Goal: Task Accomplishment & Management: Manage account settings

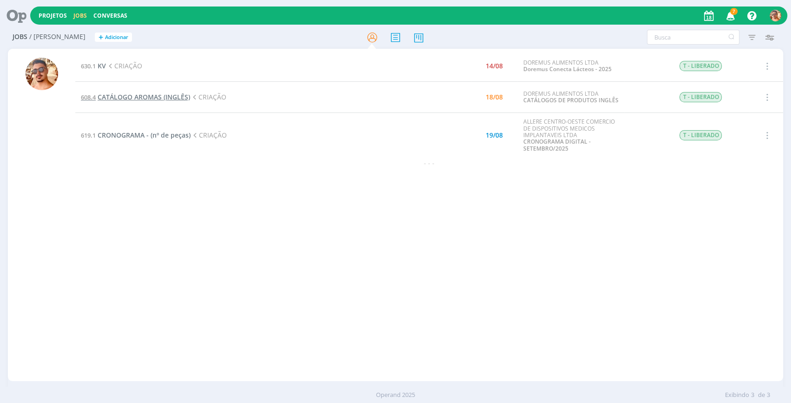
click at [185, 93] on span "CATÁLOGO AROMAS (INGLÊS)" at bounding box center [144, 96] width 92 height 9
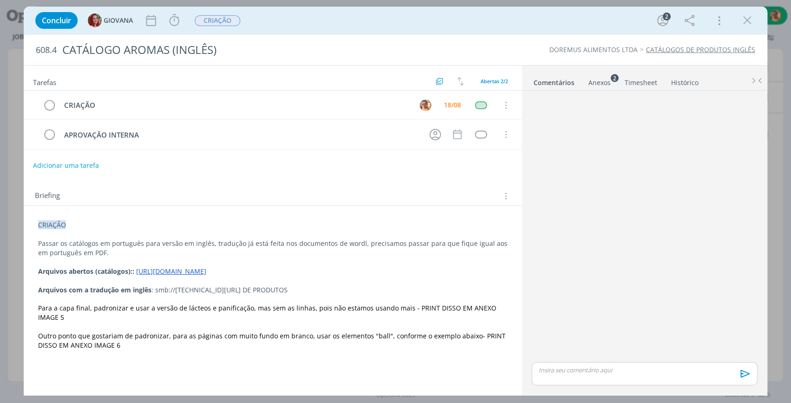
drag, startPoint x: 747, startPoint y: 27, endPoint x: 740, endPoint y: 28, distance: 7.1
click at [747, 27] on icon "dialog" at bounding box center [747, 20] width 14 height 14
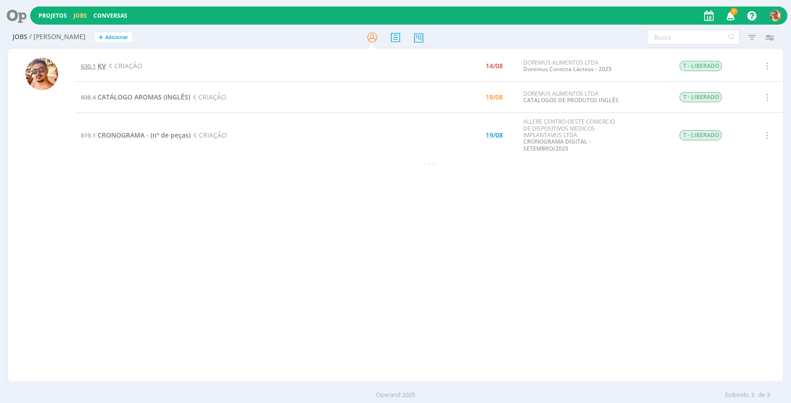
click at [104, 68] on span "KV" at bounding box center [102, 65] width 8 height 9
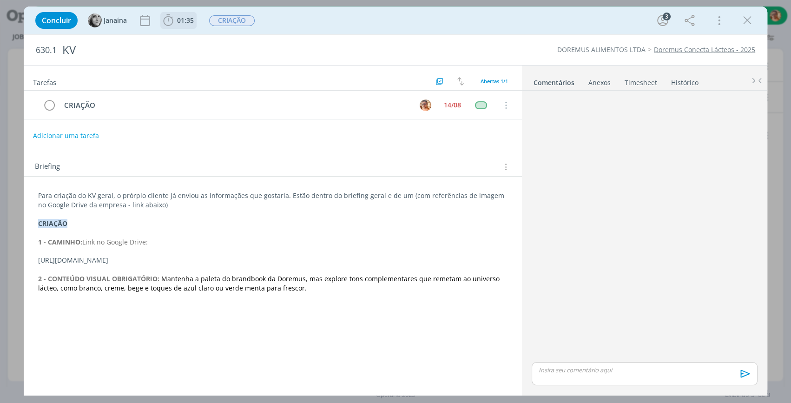
click at [183, 27] on button "01:35" at bounding box center [178, 20] width 35 height 15
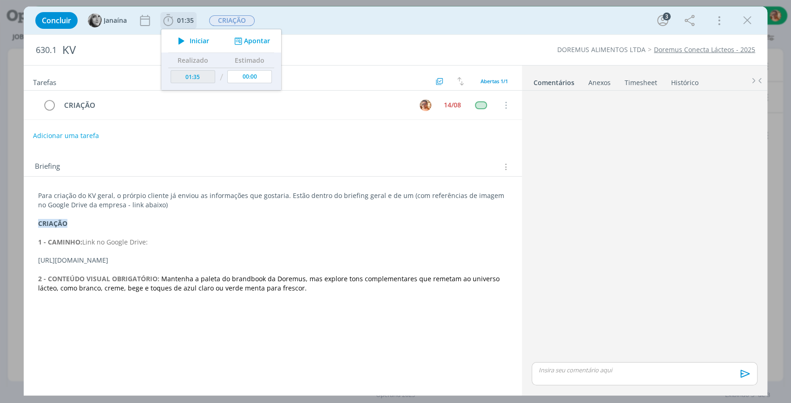
click at [185, 39] on icon "dialog" at bounding box center [181, 41] width 16 height 12
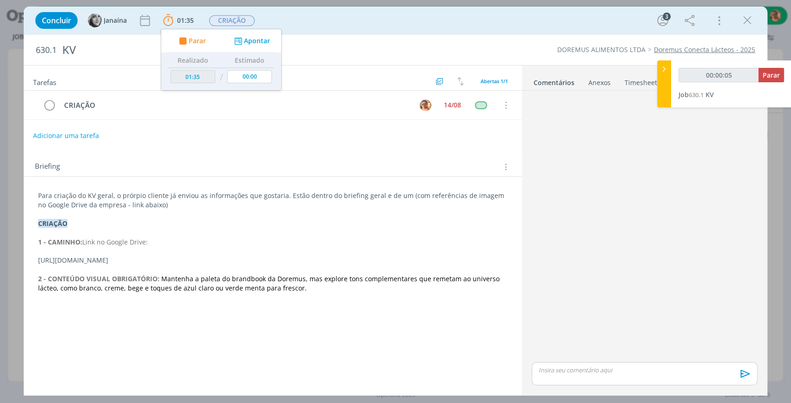
click at [590, 84] on div "Anexos 0" at bounding box center [599, 82] width 22 height 9
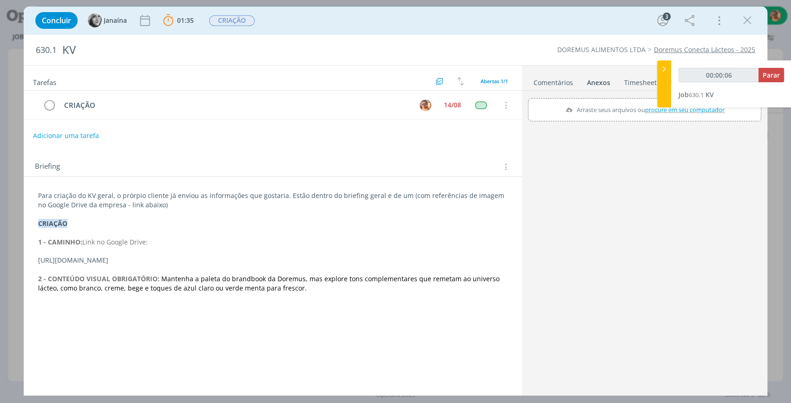
click at [563, 79] on link "Comentários" at bounding box center [553, 80] width 40 height 13
drag, startPoint x: 373, startPoint y: 259, endPoint x: 32, endPoint y: 262, distance: 341.5
click at [32, 262] on div "Para criação do KV geral, o prórpio cliente já enviou as informações que gostar…" at bounding box center [272, 242] width 483 height 108
copy p "[URL][DOMAIN_NAME]"
click at [744, 22] on icon "dialog" at bounding box center [747, 20] width 14 height 14
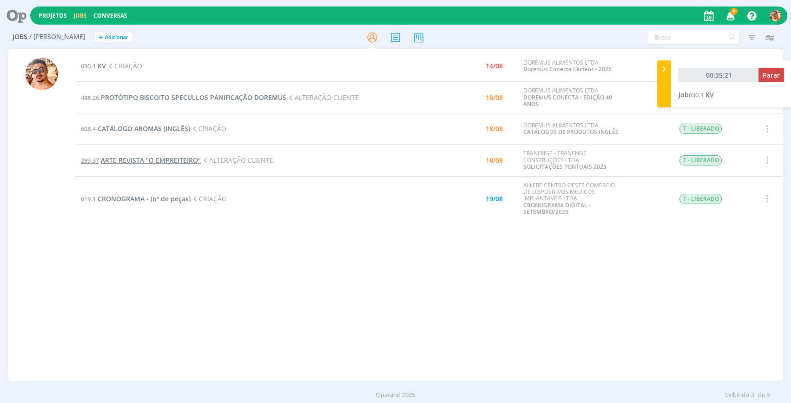
click at [172, 160] on span "ARTE REVISTA "O EMPREITEIRO"" at bounding box center [151, 160] width 100 height 9
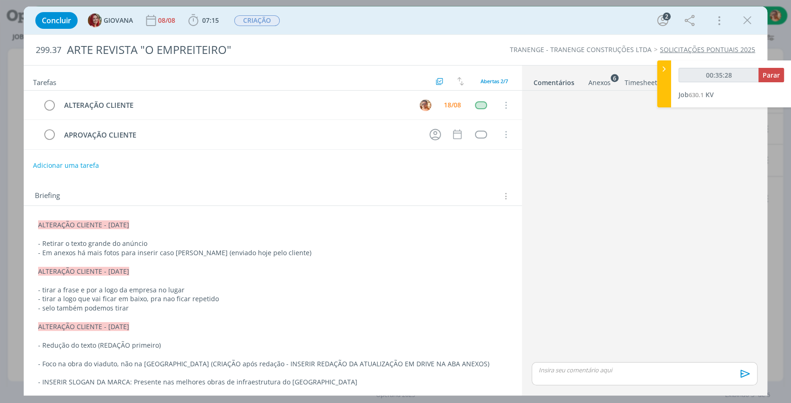
scroll to position [60, 0]
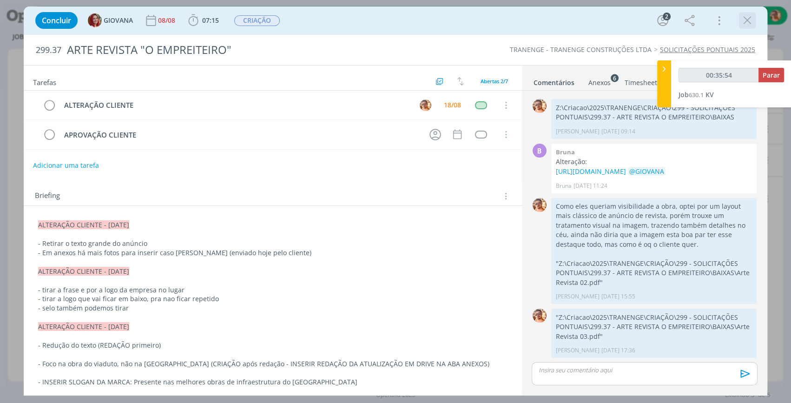
click at [752, 25] on icon "dialog" at bounding box center [747, 20] width 14 height 14
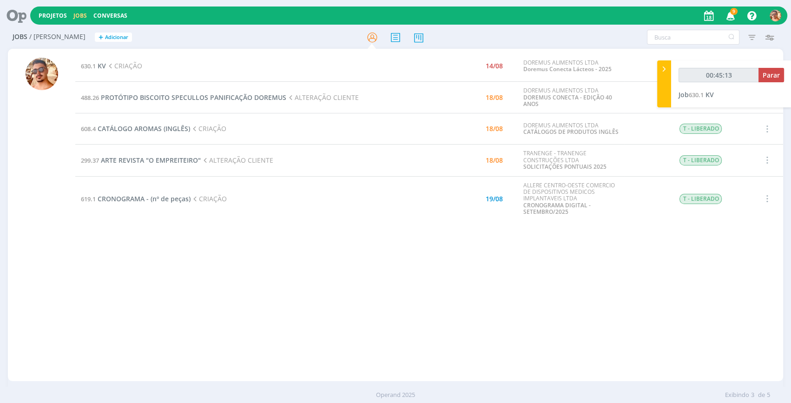
type input "00:45:18"
click at [772, 82] on div "00:45:18 Parar" at bounding box center [730, 79] width 105 height 22
click at [771, 77] on span "Parar" at bounding box center [770, 75] width 17 height 9
click at [182, 97] on span "PROTÓTIPO BISCOITO SPECULLOS PANIFICAÇÃO DOREMUS" at bounding box center [193, 97] width 185 height 9
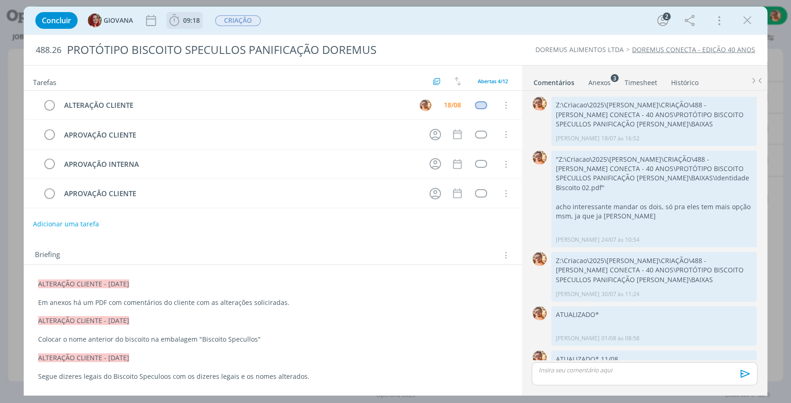
scroll to position [127, 0]
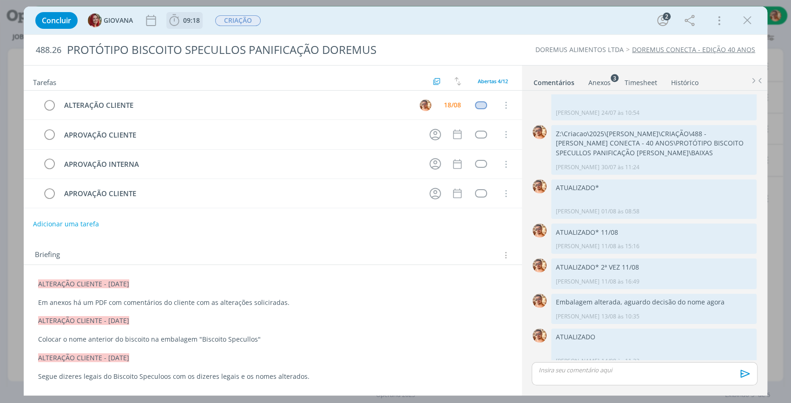
click at [191, 18] on span "09:18" at bounding box center [191, 20] width 17 height 9
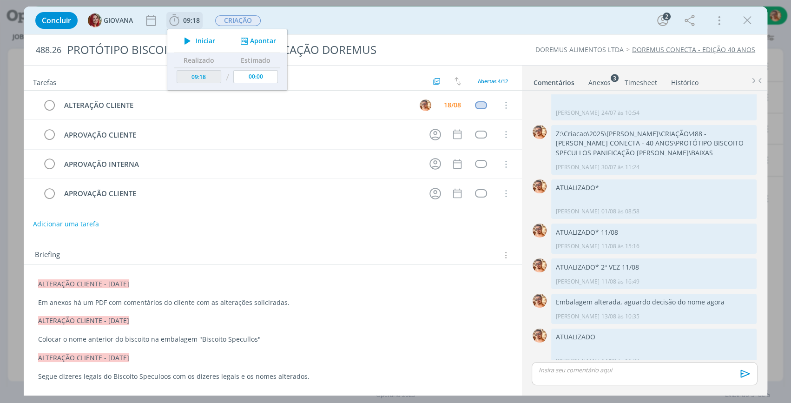
click at [206, 39] on span "Iniciar" at bounding box center [206, 41] width 20 height 7
click at [601, 81] on div "Anexos 3" at bounding box center [599, 82] width 22 height 9
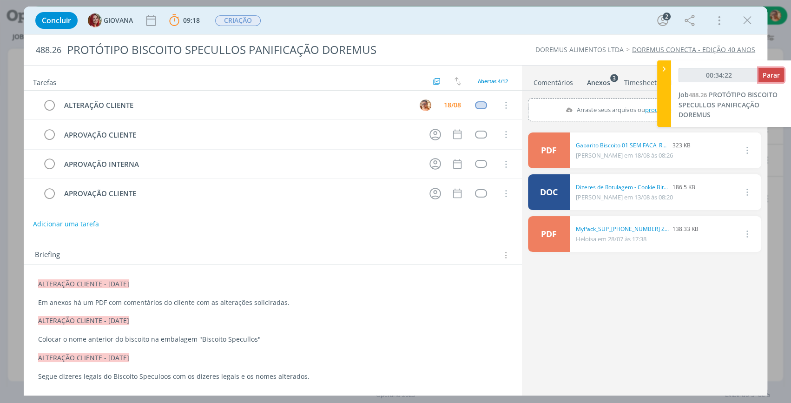
type input "00:34:23"
click at [775, 74] on span "Parar" at bounding box center [770, 75] width 17 height 9
click at [750, 20] on icon "dialog" at bounding box center [747, 20] width 14 height 14
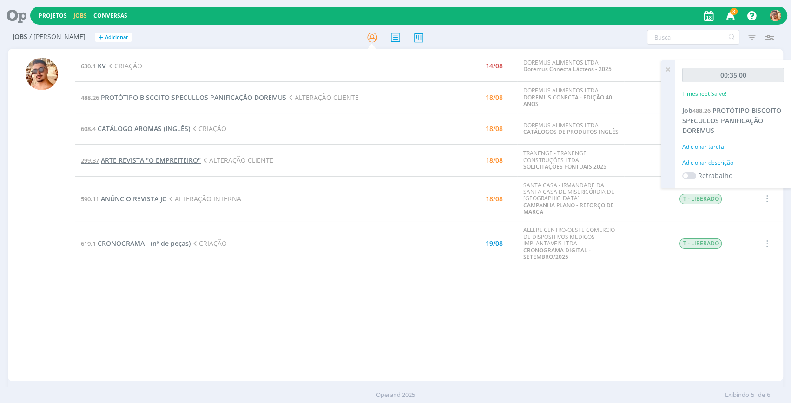
click at [170, 159] on span "ARTE REVISTA "O EMPREITEIRO"" at bounding box center [151, 160] width 100 height 9
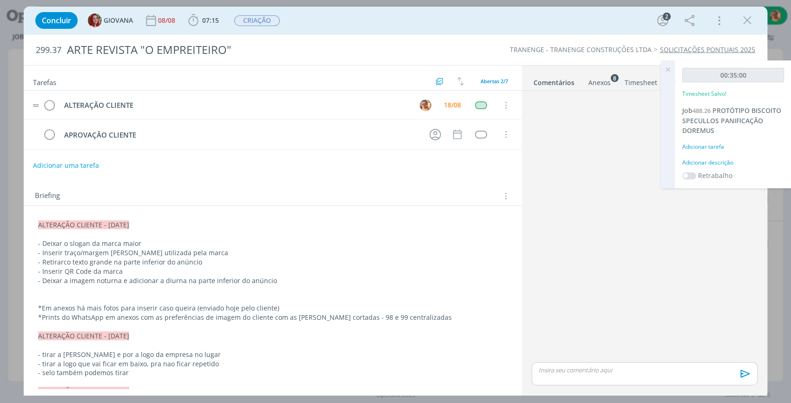
scroll to position [60, 0]
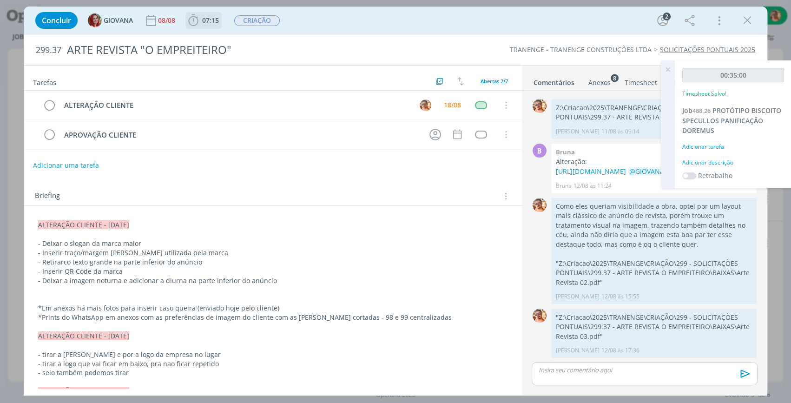
click at [215, 22] on span "07:15" at bounding box center [210, 20] width 17 height 9
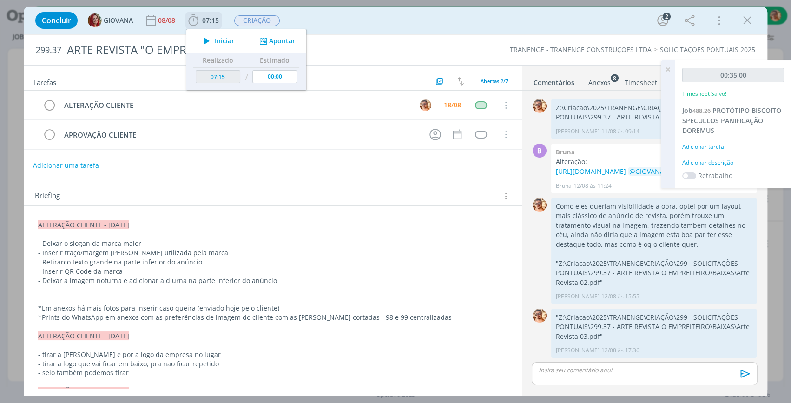
click at [217, 43] on span "Iniciar" at bounding box center [225, 41] width 20 height 7
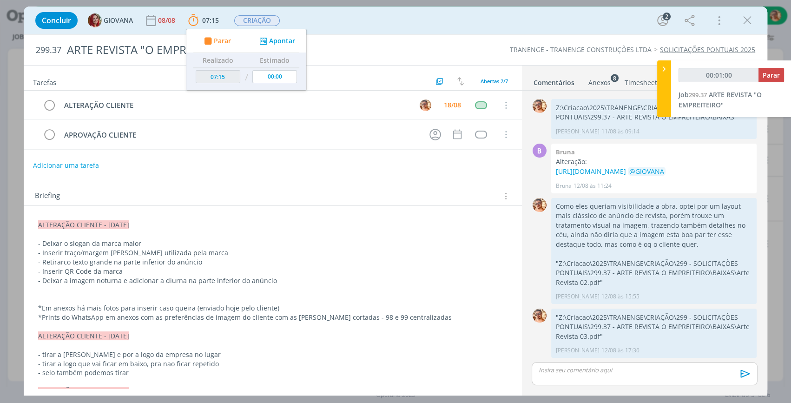
click at [161, 244] on p "- Deixar o slogan da marca maior" at bounding box center [272, 243] width 469 height 9
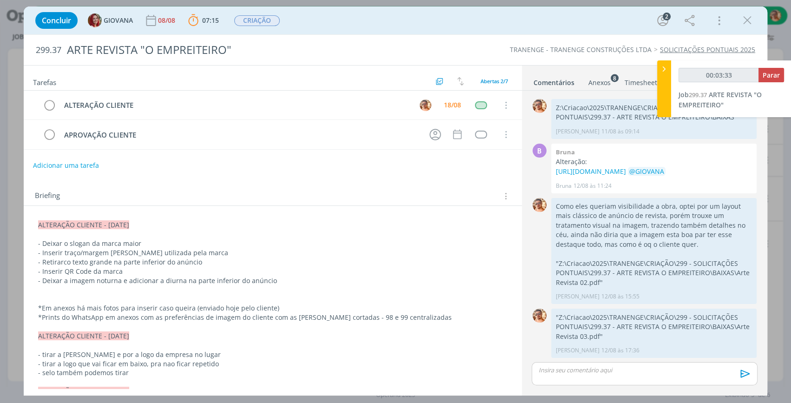
click at [594, 79] on div "Anexos 8" at bounding box center [599, 82] width 22 height 9
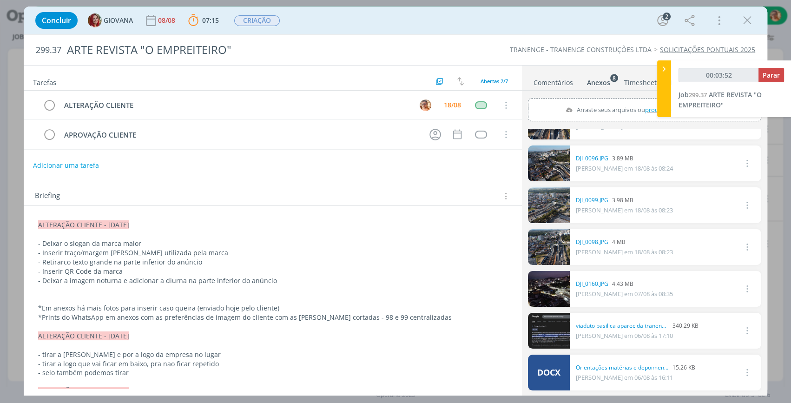
scroll to position [0, 0]
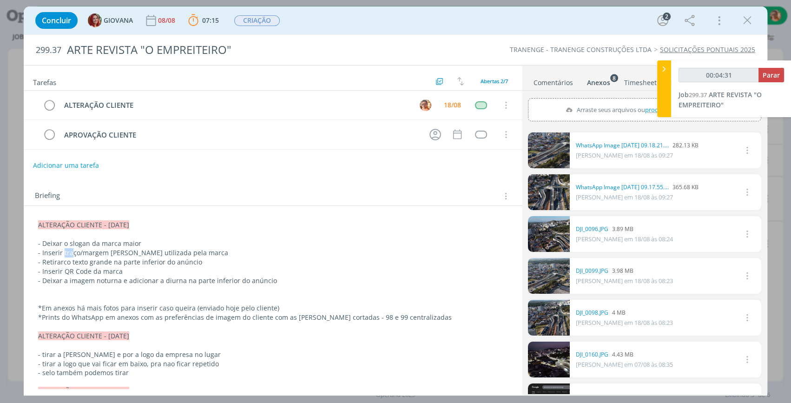
drag, startPoint x: 62, startPoint y: 251, endPoint x: 70, endPoint y: 253, distance: 8.2
click at [70, 253] on p "- Inserir traço/margem já utilizada pela marca" at bounding box center [272, 252] width 469 height 9
drag, startPoint x: 42, startPoint y: 253, endPoint x: 171, endPoint y: 251, distance: 129.2
click at [171, 251] on p "- Inserir traço/margem já utilizada pela marca" at bounding box center [273, 253] width 468 height 9
click at [88, 252] on p "- Inserir traço/margem já utilizada pela marca" at bounding box center [273, 253] width 468 height 9
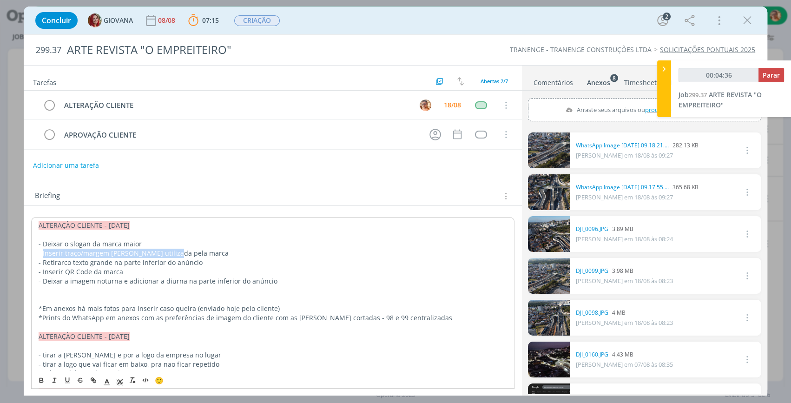
click at [87, 251] on p "- Inserir traço/margem já utilizada pela marca" at bounding box center [273, 253] width 468 height 9
click at [137, 254] on p "- Inserir traço/margem já utilizada pela marca" at bounding box center [273, 253] width 468 height 9
click at [556, 71] on ul "Comentários Anexos 8 Timesheet Histórico" at bounding box center [644, 78] width 245 height 25
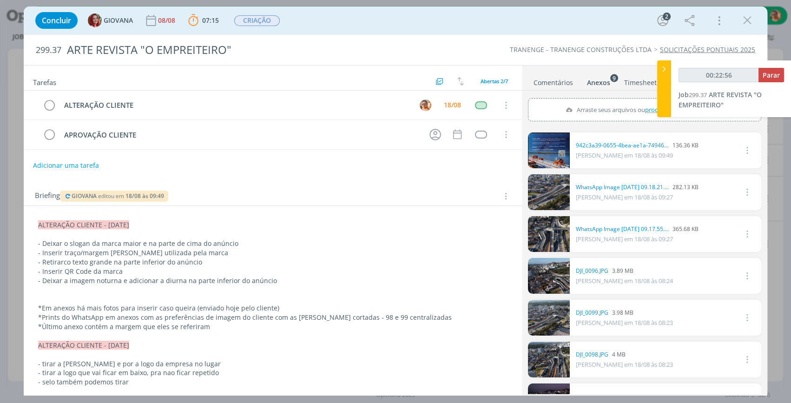
type input "00:22:57"
drag, startPoint x: 659, startPoint y: 68, endPoint x: 646, endPoint y: 74, distance: 14.5
click at [659, 67] on icon at bounding box center [663, 69] width 9 height 10
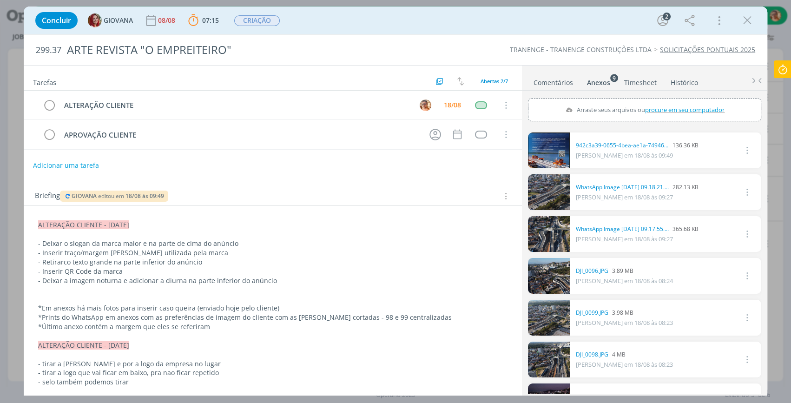
scroll to position [84, 0]
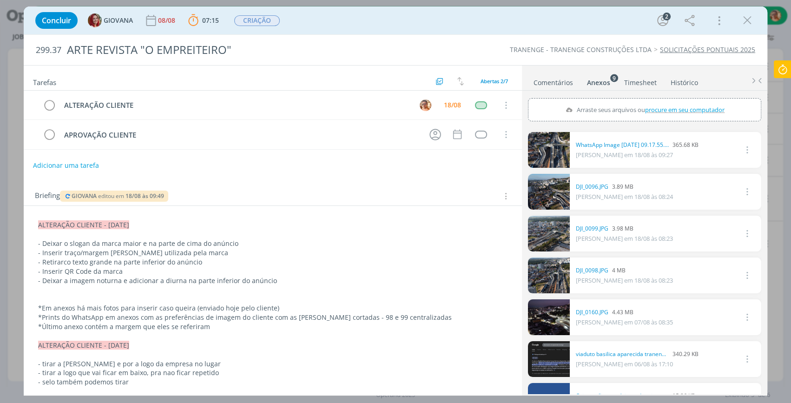
click at [159, 276] on p "- Deixar a imagem noturna e adicionar a diurna na parte inferior do anúncio" at bounding box center [272, 280] width 469 height 9
click at [550, 87] on link "Comentários" at bounding box center [553, 80] width 40 height 13
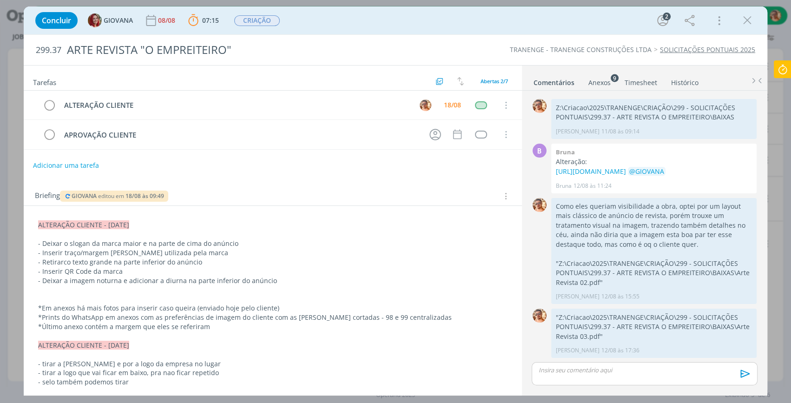
click at [608, 375] on div "dialog" at bounding box center [644, 373] width 226 height 23
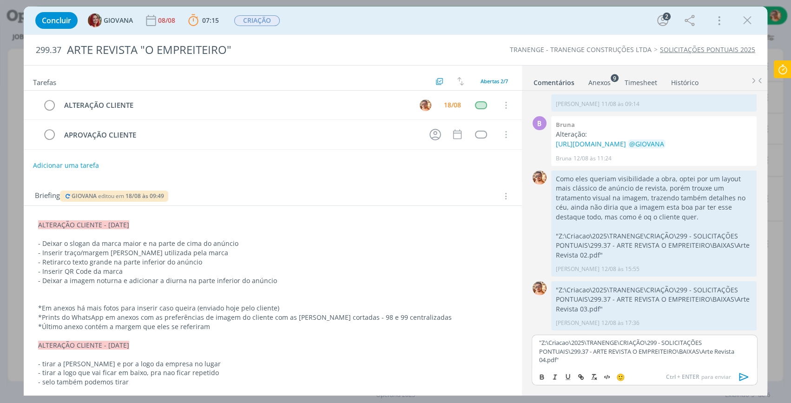
click at [742, 374] on icon "dialog" at bounding box center [743, 377] width 9 height 8
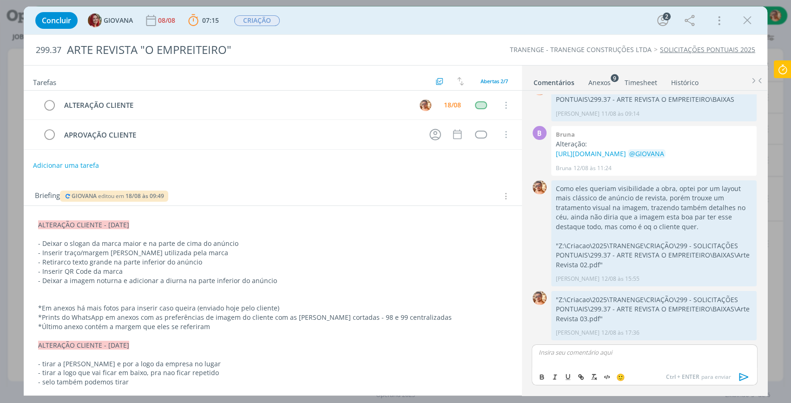
scroll to position [132, 0]
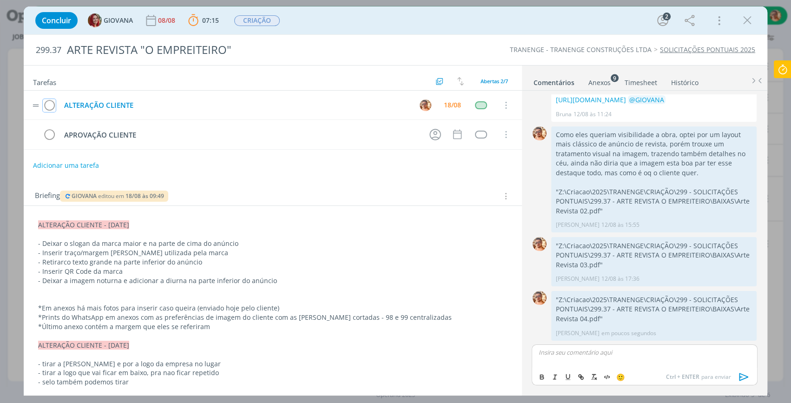
drag, startPoint x: 49, startPoint y: 105, endPoint x: 104, endPoint y: 104, distance: 55.3
click at [47, 104] on icon "dialog" at bounding box center [49, 105] width 13 height 14
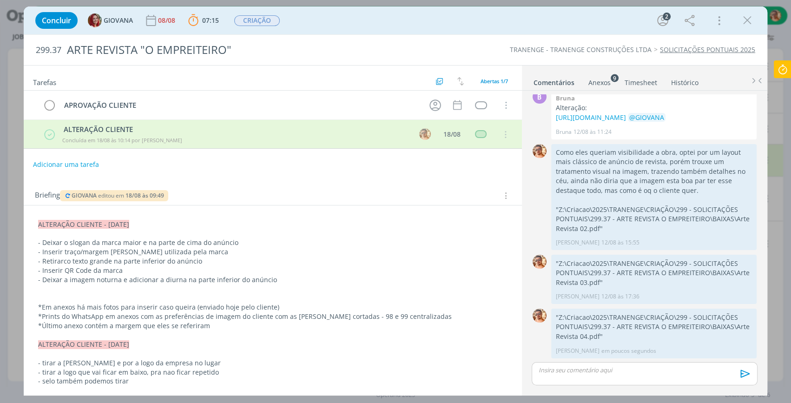
click at [781, 65] on icon at bounding box center [782, 69] width 17 height 18
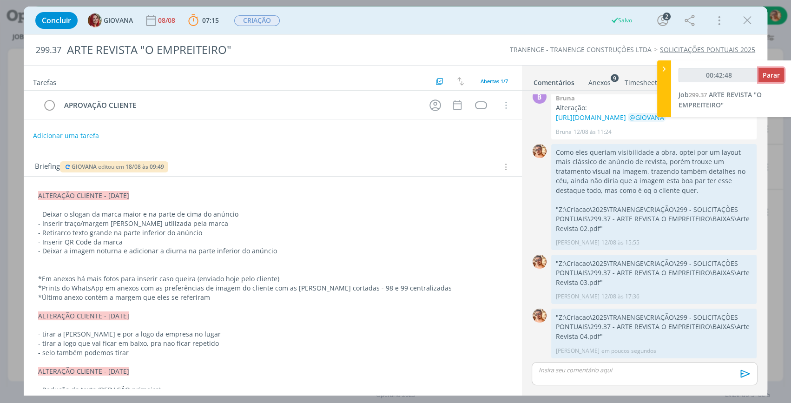
click at [773, 72] on span "Parar" at bounding box center [770, 75] width 17 height 9
type input "00:43:00"
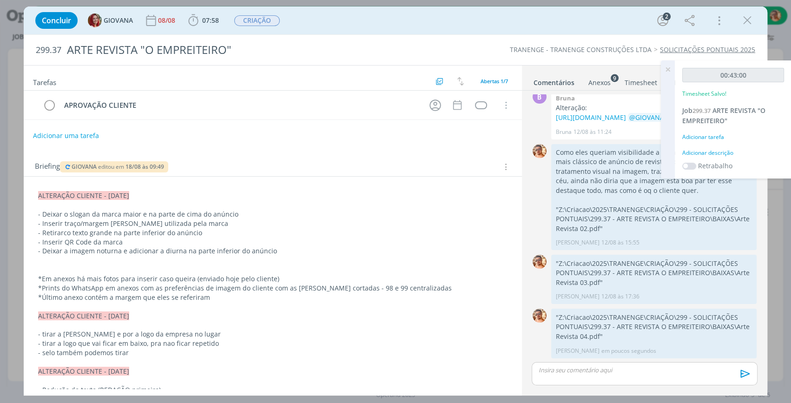
drag, startPoint x: 747, startPoint y: 20, endPoint x: 413, endPoint y: 148, distance: 358.0
click at [748, 20] on icon "dialog" at bounding box center [747, 20] width 14 height 14
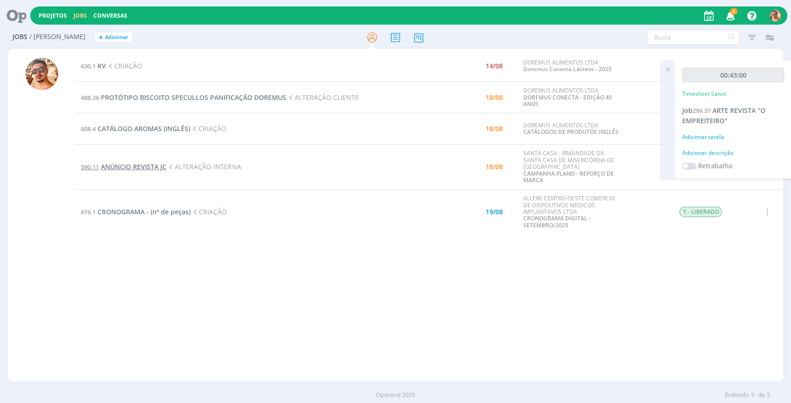
click at [156, 168] on span "ANÚNCIO REVISTA JC" at bounding box center [134, 166] width 66 height 9
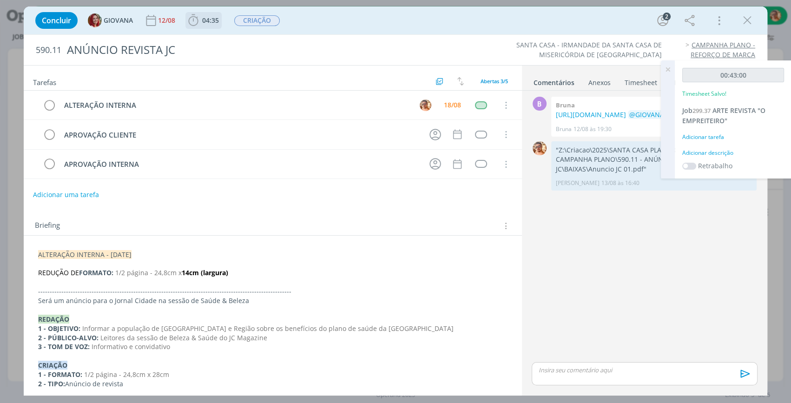
click at [209, 22] on span "04:35" at bounding box center [210, 20] width 17 height 9
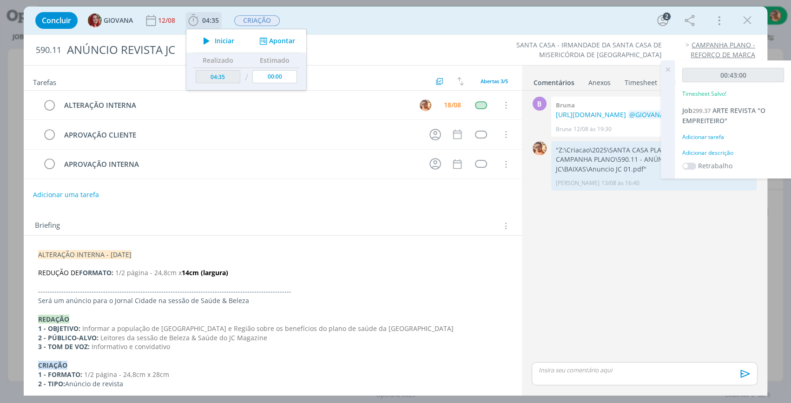
click at [217, 36] on button "Iniciar" at bounding box center [216, 40] width 37 height 13
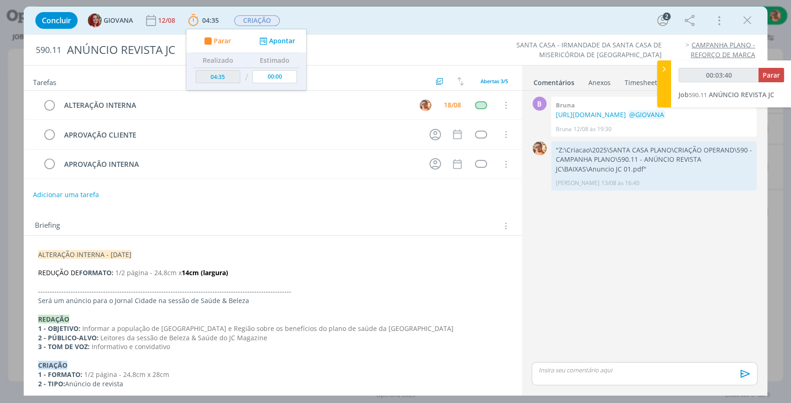
click at [747, 20] on icon "dialog" at bounding box center [747, 20] width 14 height 14
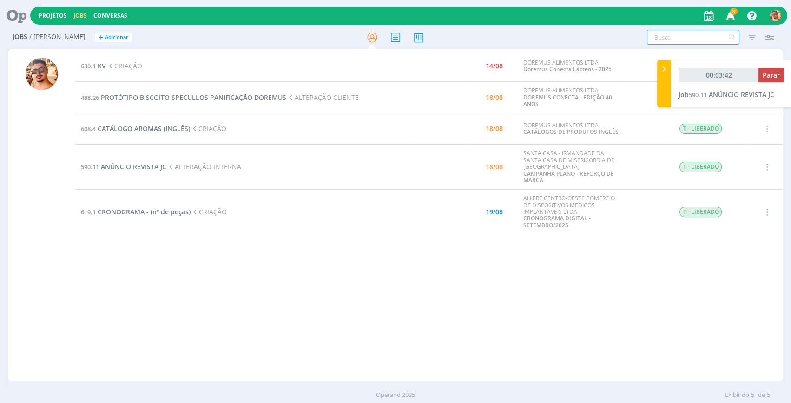
click at [682, 35] on input "text" at bounding box center [693, 37] width 92 height 15
click at [399, 37] on icon at bounding box center [395, 37] width 17 height 18
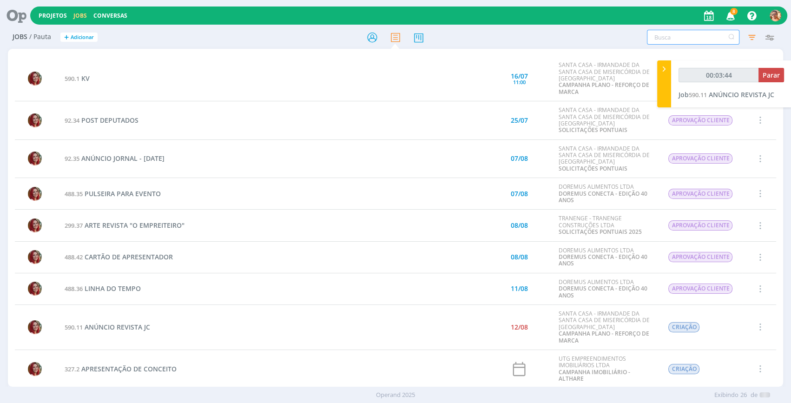
click at [665, 37] on input "text" at bounding box center [693, 37] width 92 height 15
type input "00:03:47"
type input "em"
type input "00:03:48"
type input "empreit"
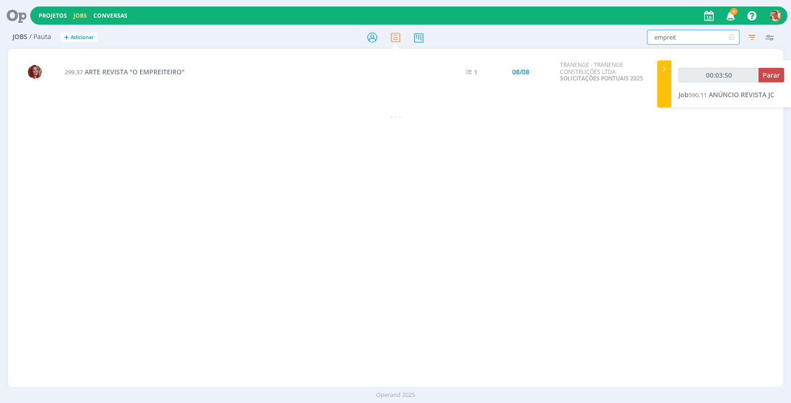
type input "00:03:51"
type input "empreit"
click at [166, 68] on span "ARTE REVISTA "O EMPREITEIRO"" at bounding box center [135, 71] width 100 height 9
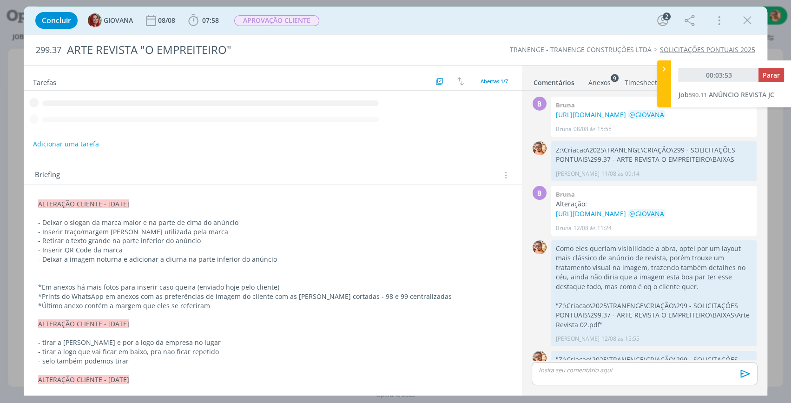
scroll to position [115, 0]
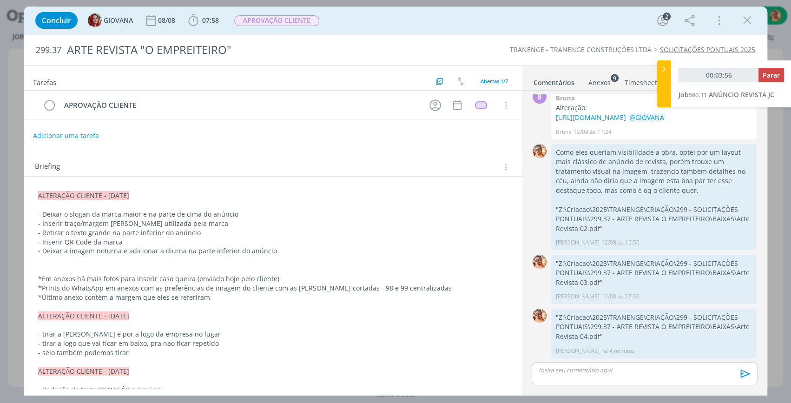
click at [604, 81] on div "Anexos 9" at bounding box center [599, 82] width 22 height 9
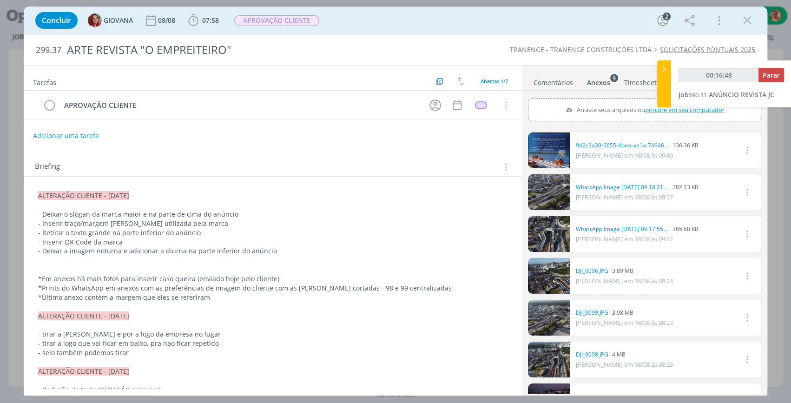
click at [546, 84] on link "Comentários" at bounding box center [553, 80] width 40 height 13
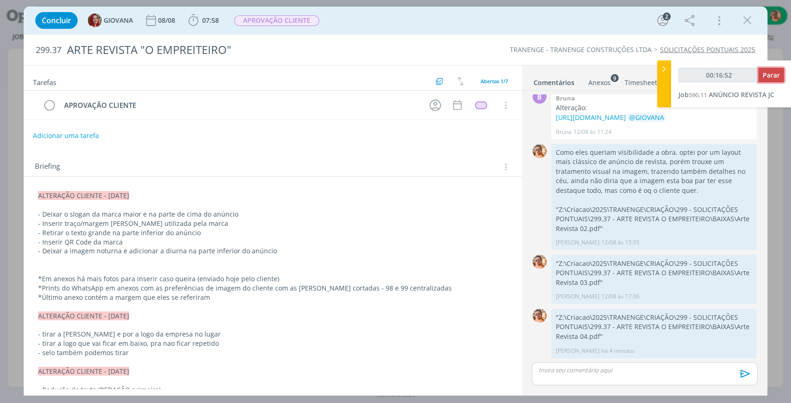
click at [771, 74] on span "Parar" at bounding box center [770, 75] width 17 height 9
type input "00:17:00"
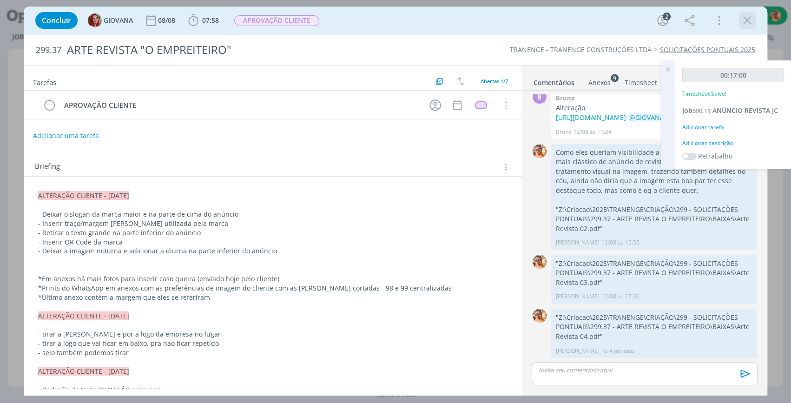
click at [744, 23] on icon "dialog" at bounding box center [747, 20] width 14 height 14
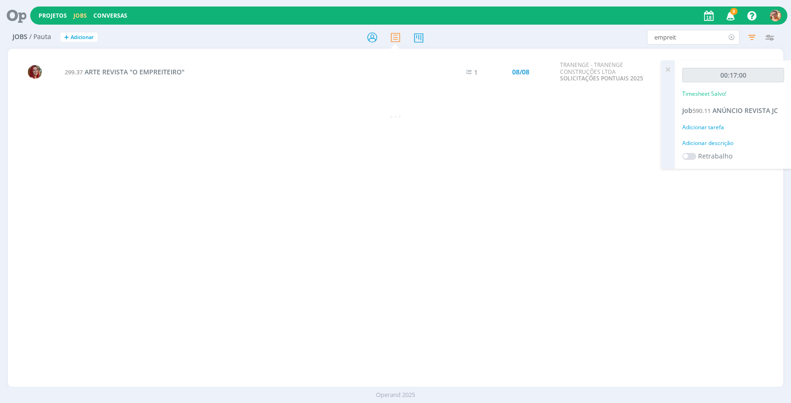
click at [734, 37] on icon at bounding box center [731, 37] width 12 height 15
click at [375, 40] on icon at bounding box center [372, 37] width 17 height 18
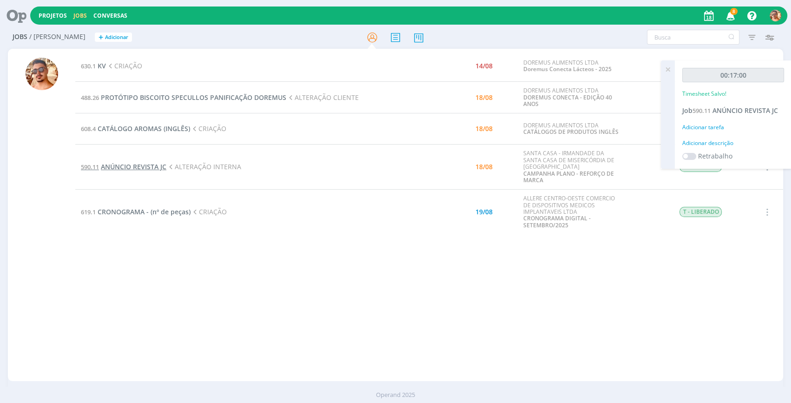
click at [157, 169] on span "ANÚNCIO REVISTA JC" at bounding box center [134, 166] width 66 height 9
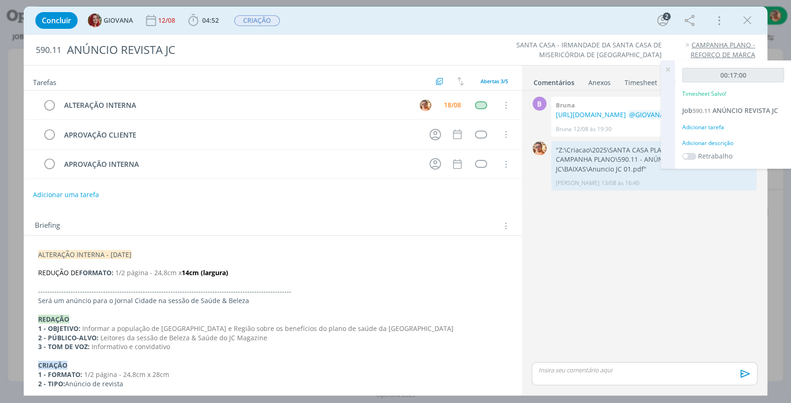
click at [659, 380] on div "dialog" at bounding box center [644, 373] width 226 height 23
click at [744, 383] on icon "dialog" at bounding box center [744, 377] width 14 height 14
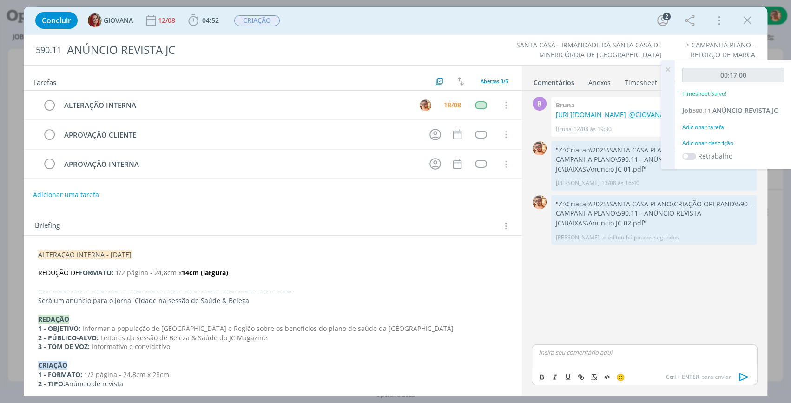
click at [662, 74] on icon at bounding box center [667, 69] width 17 height 18
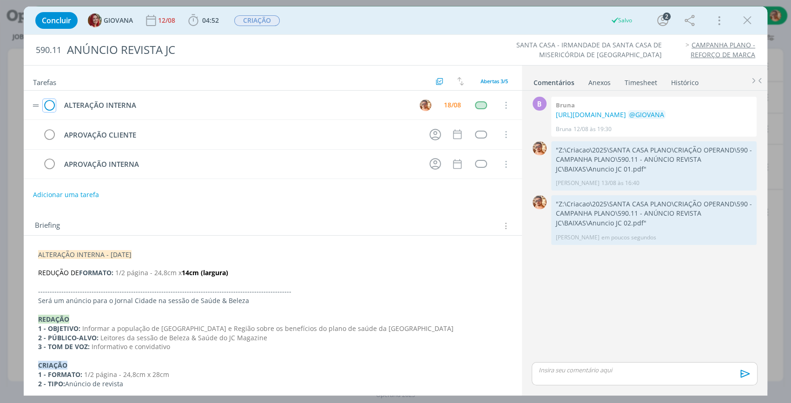
click at [52, 106] on icon "dialog" at bounding box center [49, 105] width 13 height 14
click at [744, 23] on icon "dialog" at bounding box center [747, 20] width 14 height 14
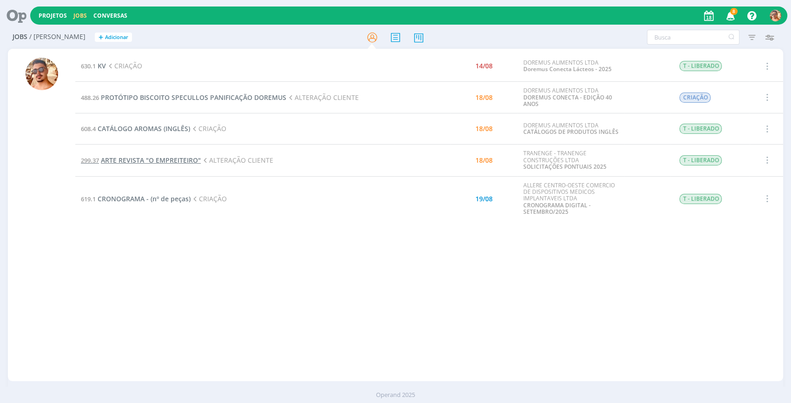
click at [135, 159] on span "ARTE REVISTA "O EMPREITEIRO"" at bounding box center [151, 160] width 100 height 9
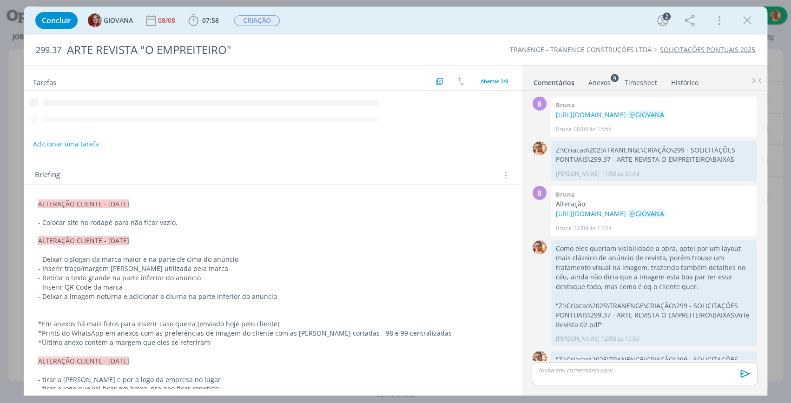
scroll to position [115, 0]
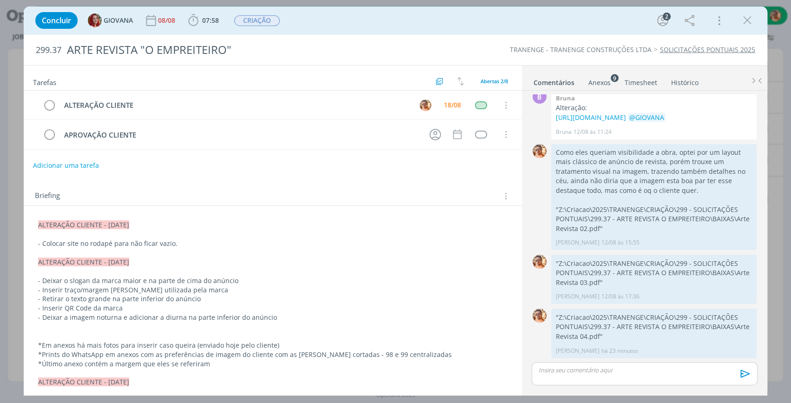
click at [610, 19] on div "Concluir GIOVANA 08/08 07:58 Iniciar Apontar Data * 18/08/2025 Horas * 00:00 Ta…" at bounding box center [395, 20] width 729 height 22
drag, startPoint x: 609, startPoint y: 364, endPoint x: 599, endPoint y: 372, distance: 12.6
click at [603, 373] on div "dialog" at bounding box center [644, 373] width 226 height 23
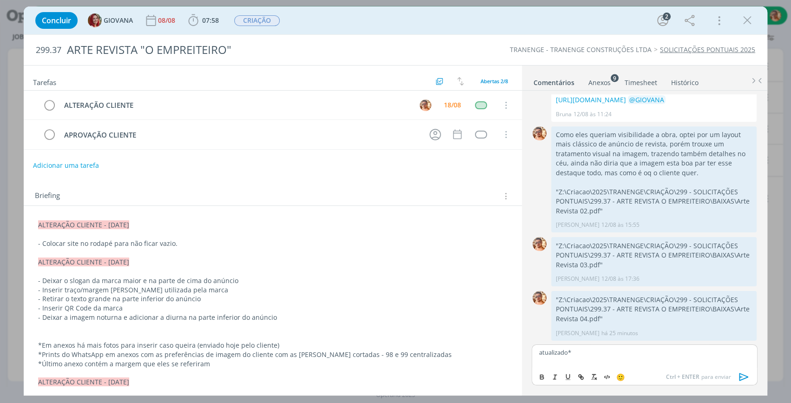
click at [743, 374] on icon "dialog" at bounding box center [743, 377] width 9 height 8
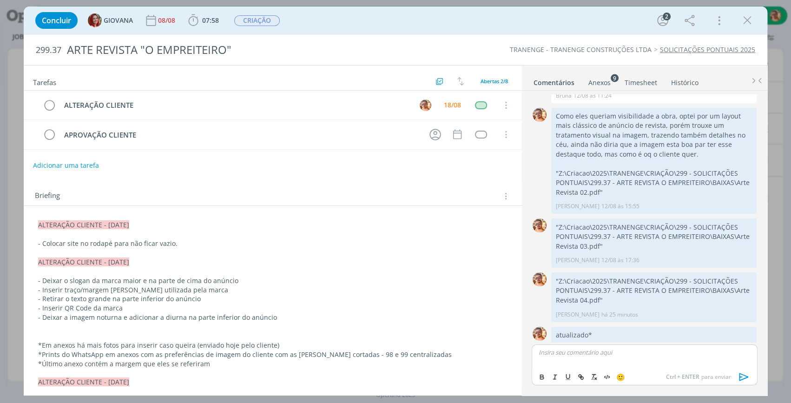
scroll to position [167, 0]
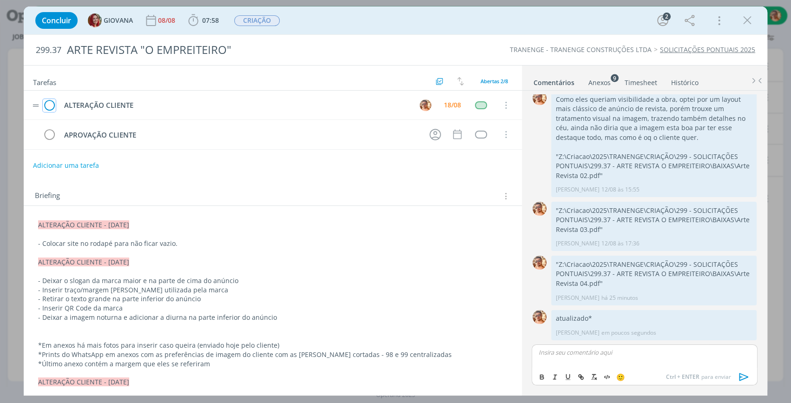
click at [51, 107] on icon "dialog" at bounding box center [49, 105] width 13 height 14
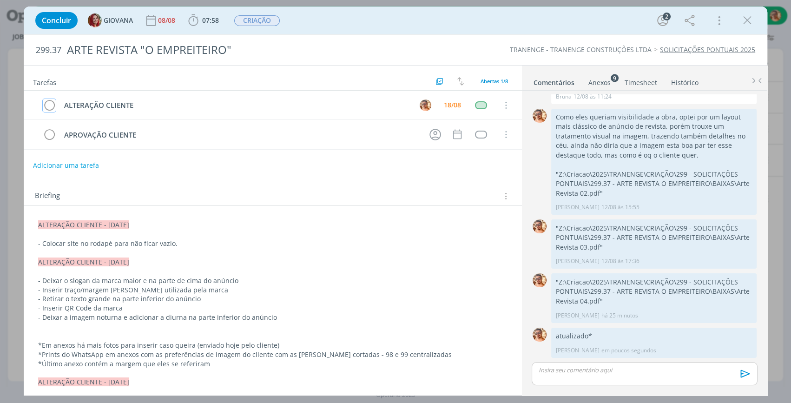
scroll to position [150, 0]
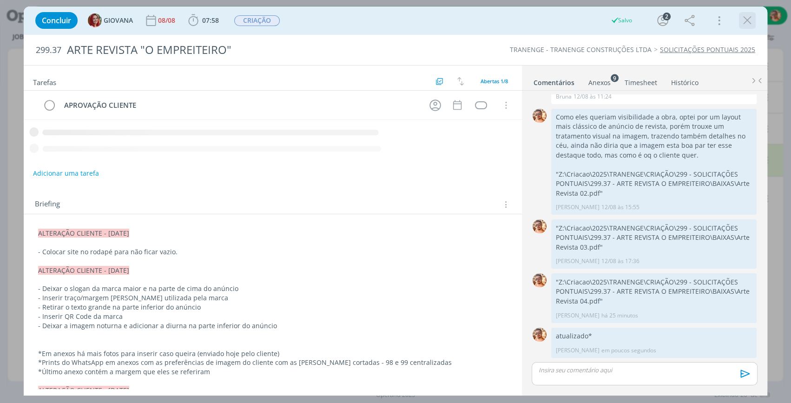
click at [744, 21] on icon "dialog" at bounding box center [747, 20] width 14 height 14
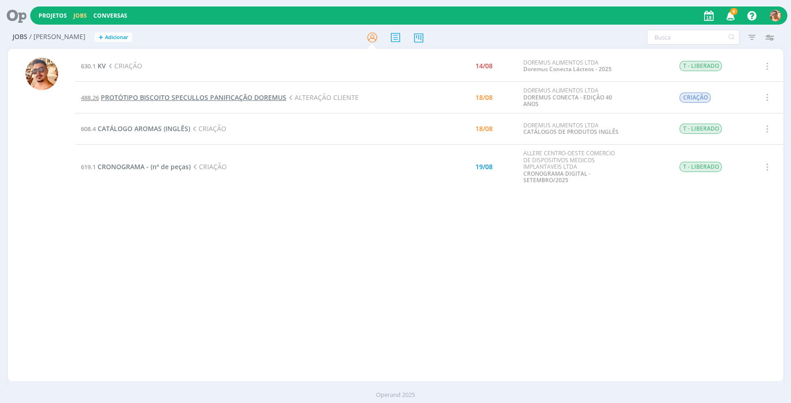
click at [230, 98] on span "PROTÓTIPO BISCOITO SPECULLOS PANIFICAÇÃO DOREMUS" at bounding box center [193, 97] width 185 height 9
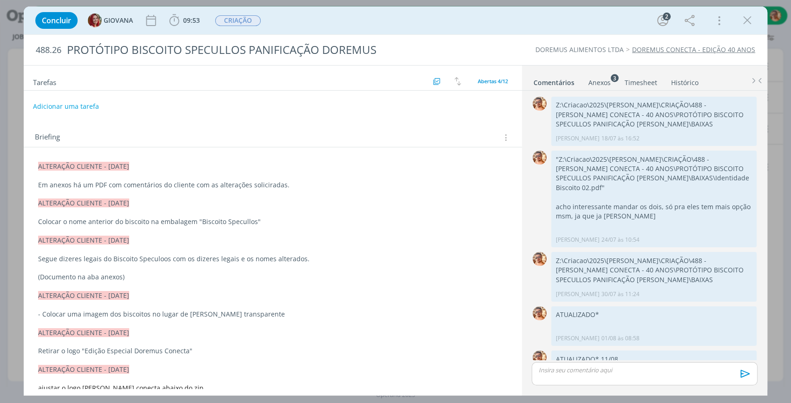
scroll to position [127, 0]
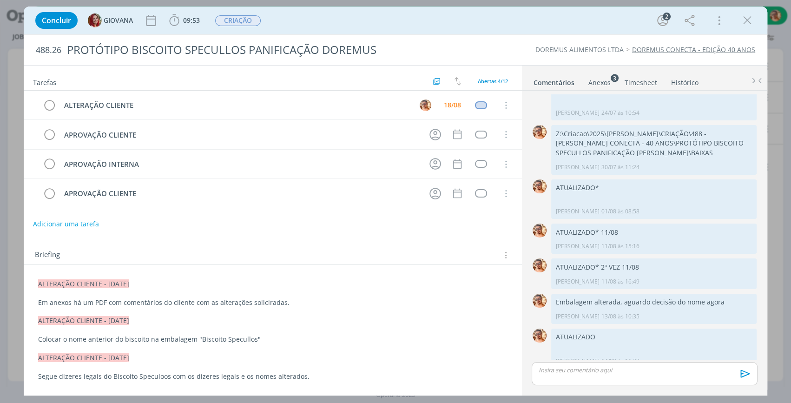
click at [603, 85] on div "Anexos 3" at bounding box center [599, 82] width 22 height 9
